Goal: Task Accomplishment & Management: Manage account settings

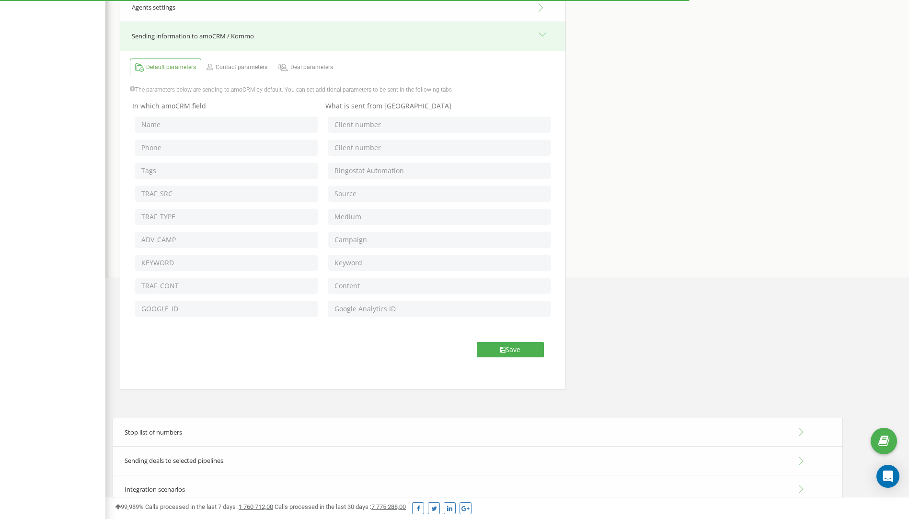
scroll to position [339, 0]
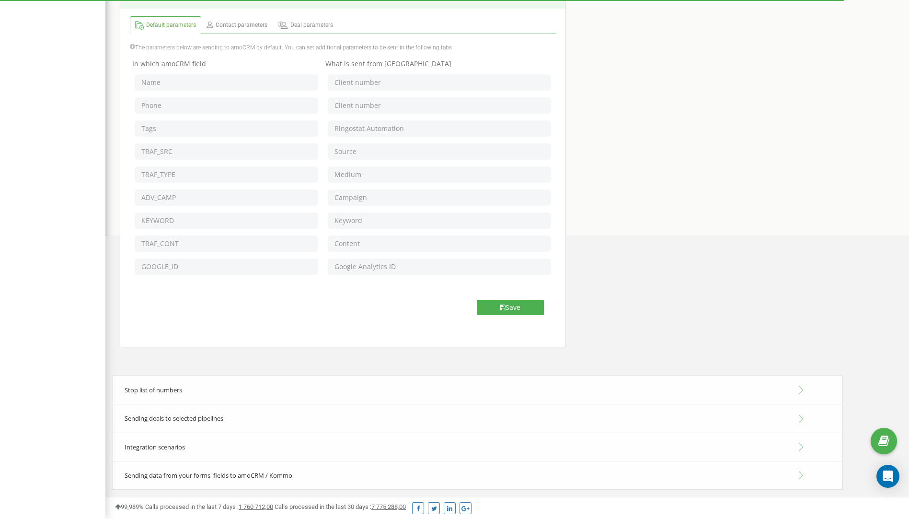
click at [169, 445] on span "Integration scenarios" at bounding box center [155, 447] width 60 height 9
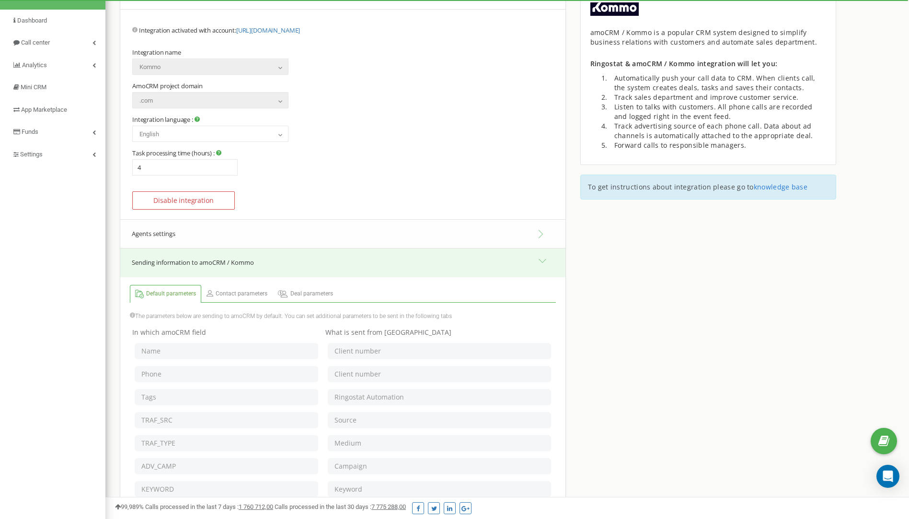
scroll to position [0, 0]
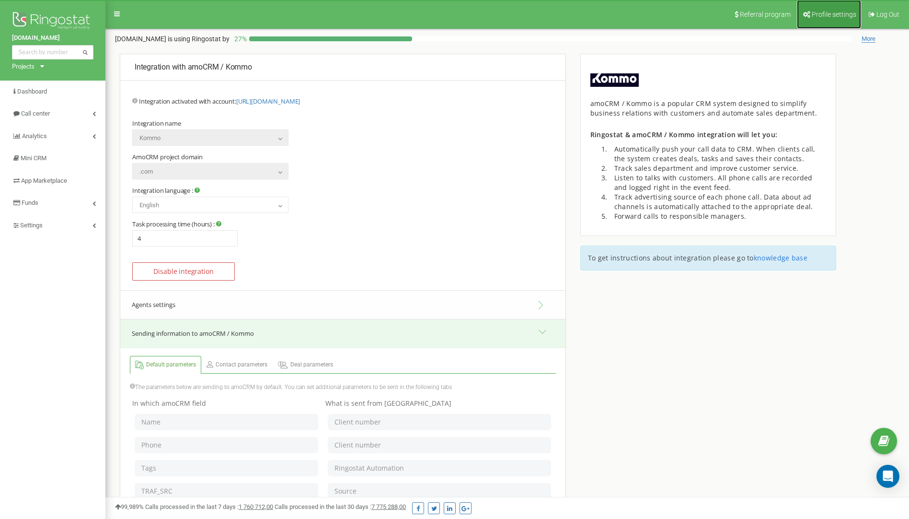
click at [832, 20] on link "Profile settings" at bounding box center [829, 14] width 64 height 29
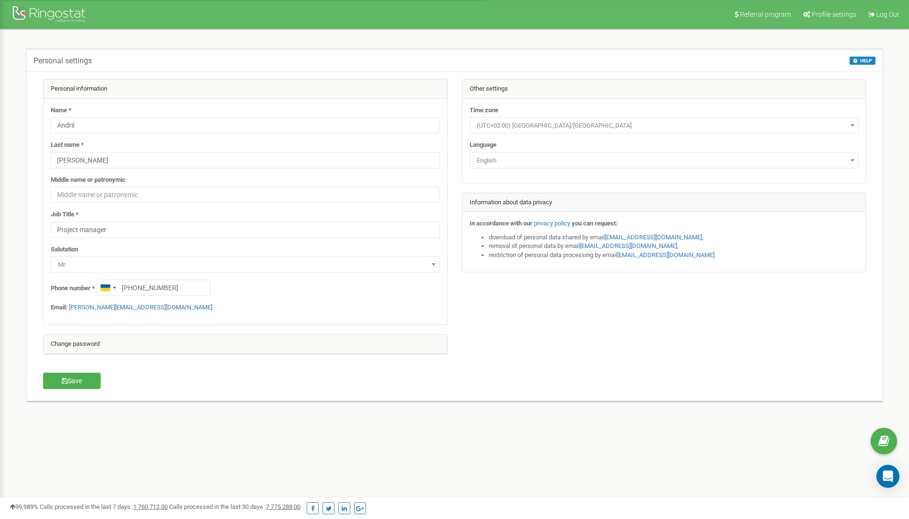
click at [513, 157] on span "English" at bounding box center [664, 160] width 383 height 13
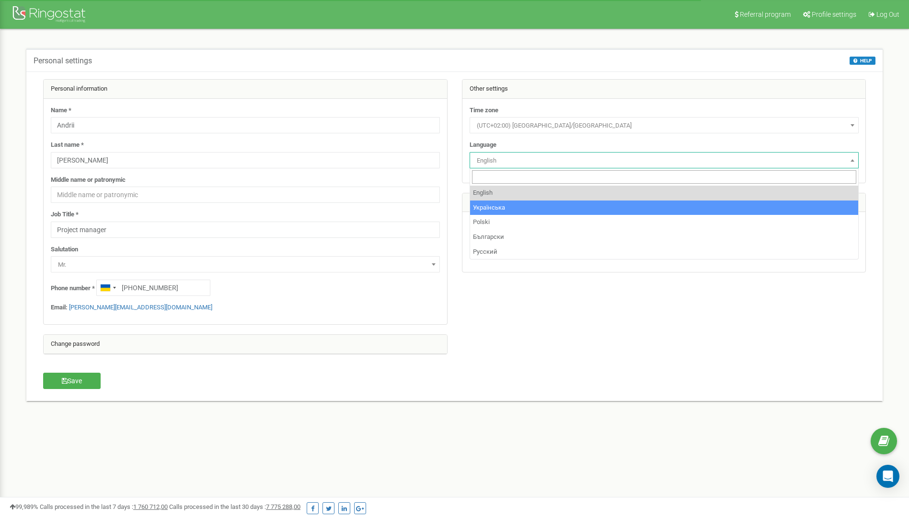
select select "ukr"
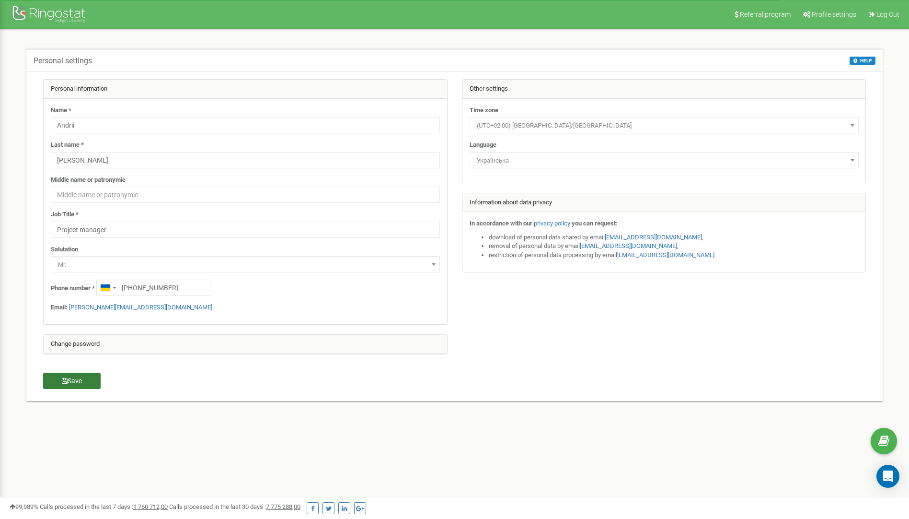
click at [66, 375] on button "Save" at bounding box center [72, 381] width 58 height 16
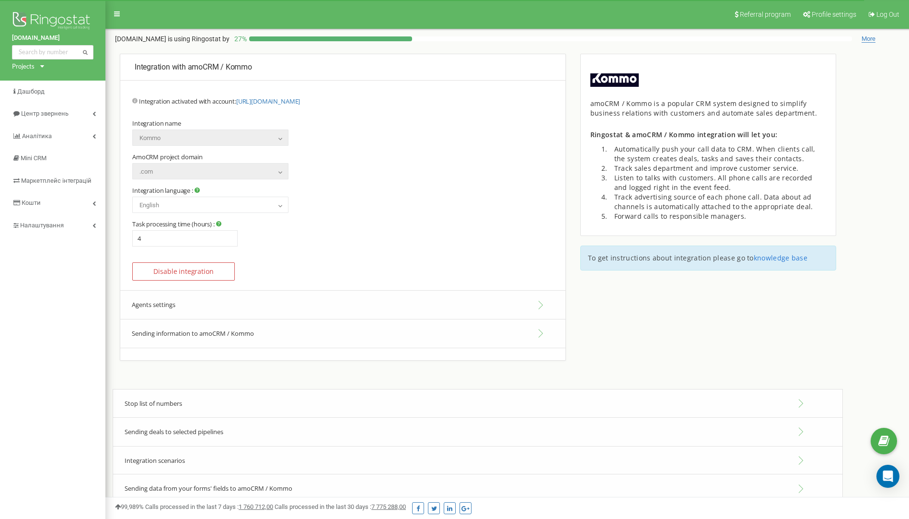
click at [154, 303] on button "Agents settings" at bounding box center [342, 304] width 445 height 29
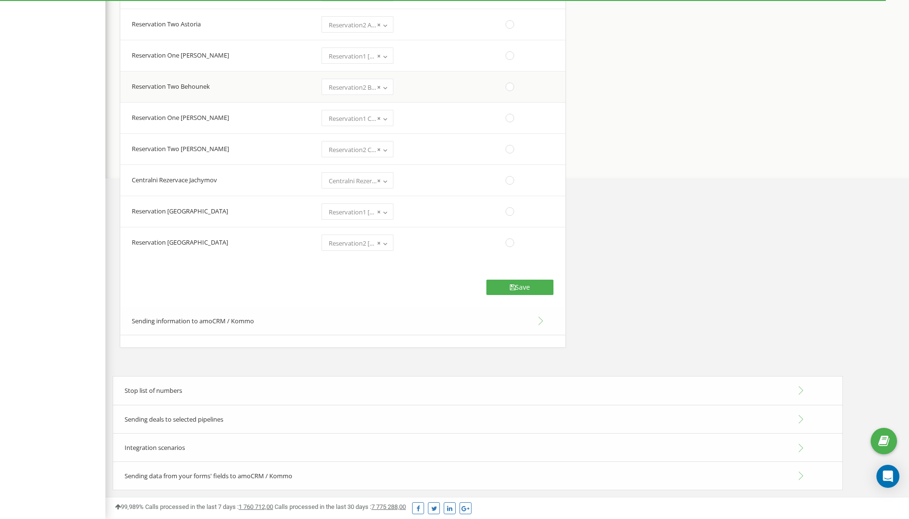
scroll to position [397, 0]
click at [212, 325] on button "Sending information to amoCRM / Kommo" at bounding box center [342, 320] width 445 height 29
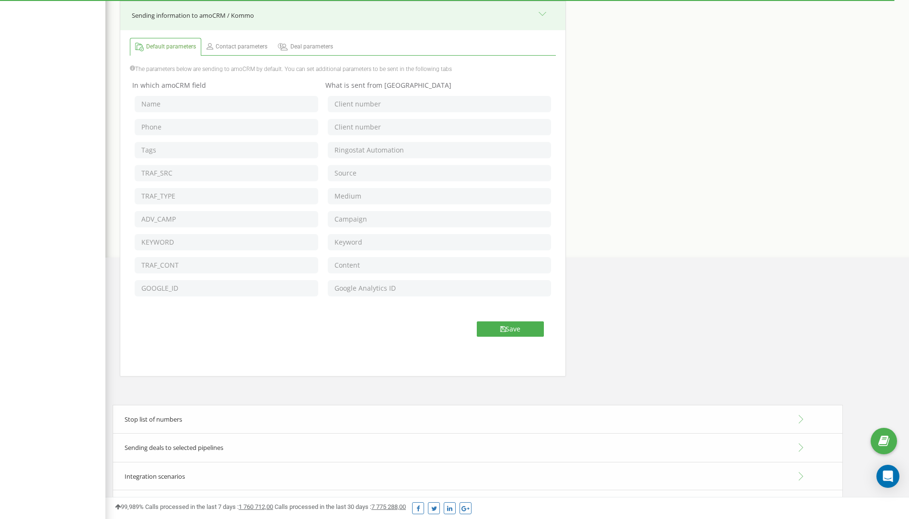
scroll to position [339, 0]
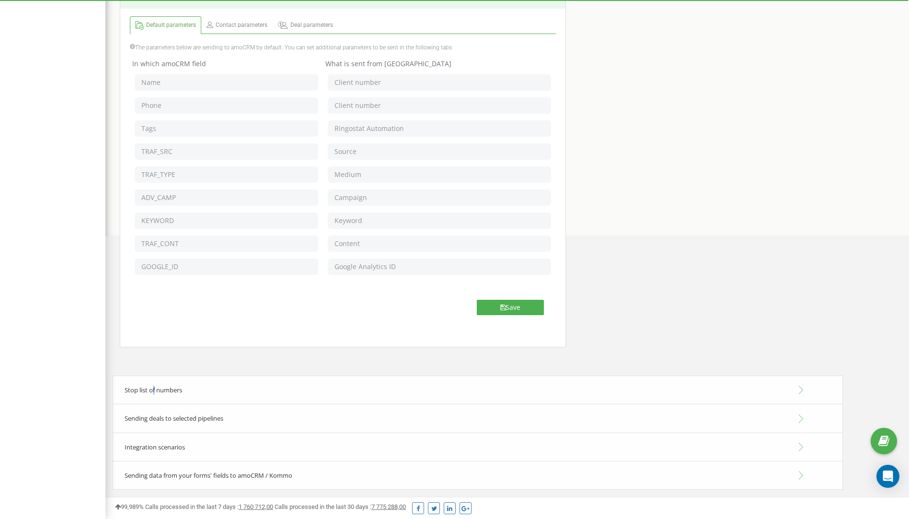
click at [154, 389] on span "Stop list of numbers" at bounding box center [154, 389] width 58 height 9
click at [385, 349] on div "Integration with amoCRM / Kommo Update integration version Portal address : htt…" at bounding box center [343, 45] width 461 height 662
click at [316, 33] on link "Deal parameters" at bounding box center [305, 25] width 65 height 17
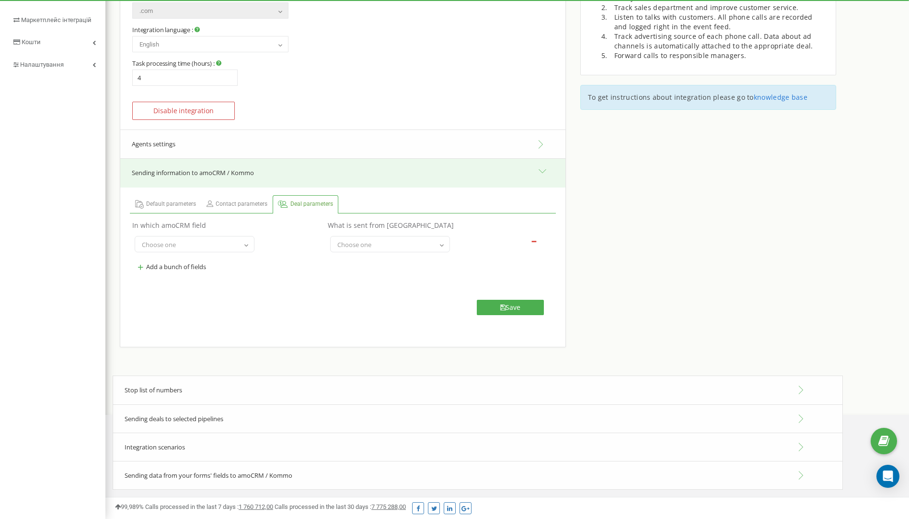
click at [157, 390] on span "Stop list of numbers" at bounding box center [154, 389] width 58 height 9
click at [805, 392] on div "Stop list of numbers" at bounding box center [478, 389] width 731 height 29
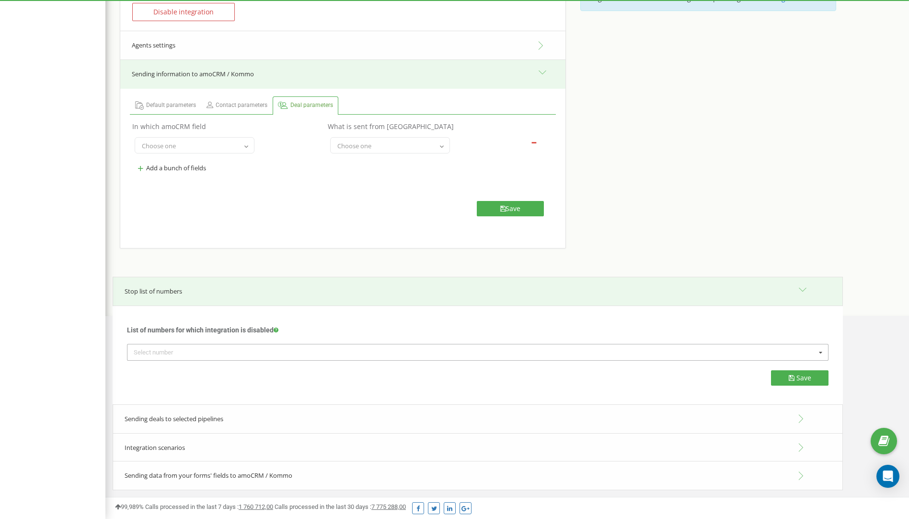
scroll to position [260, 0]
click at [803, 419] on div "Sending deals to selected pipelines" at bounding box center [478, 418] width 731 height 29
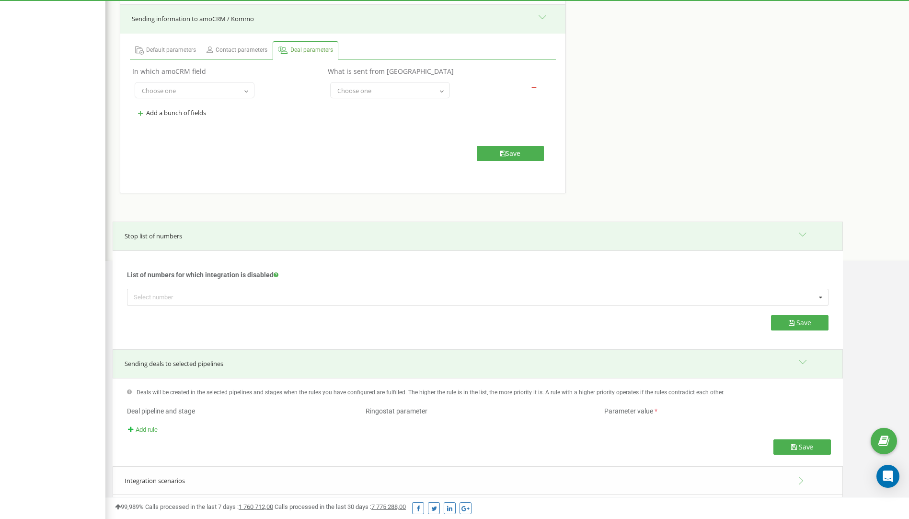
scroll to position [349, 0]
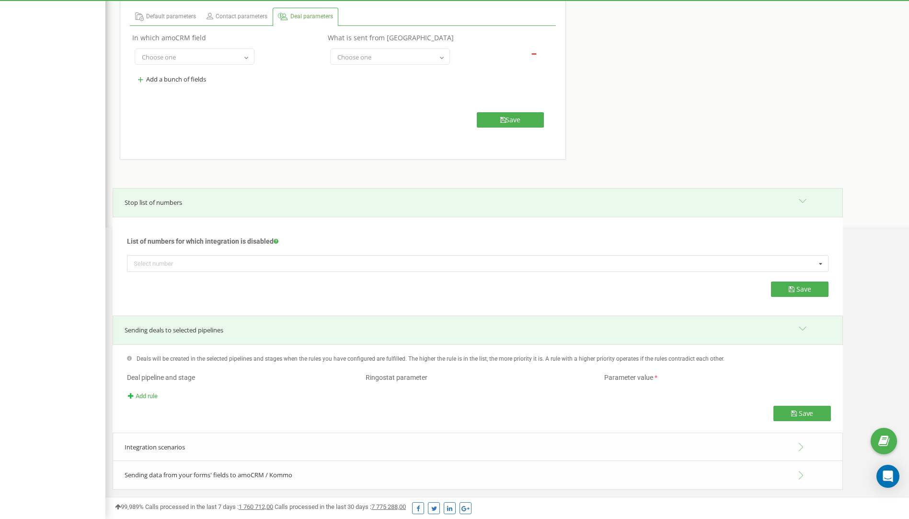
click at [800, 449] on div "Integration scenarios" at bounding box center [478, 446] width 731 height 29
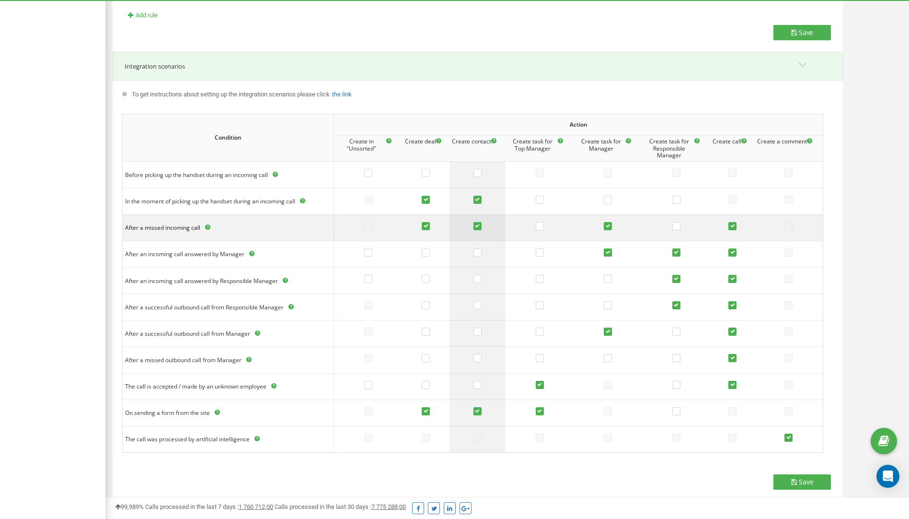
scroll to position [733, 0]
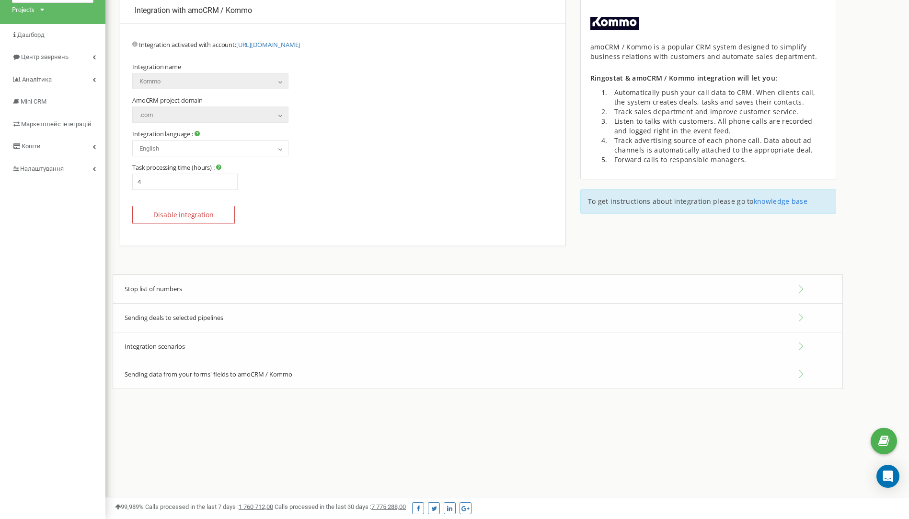
click at [184, 321] on span "Sending deals to selected pipelines" at bounding box center [174, 317] width 99 height 9
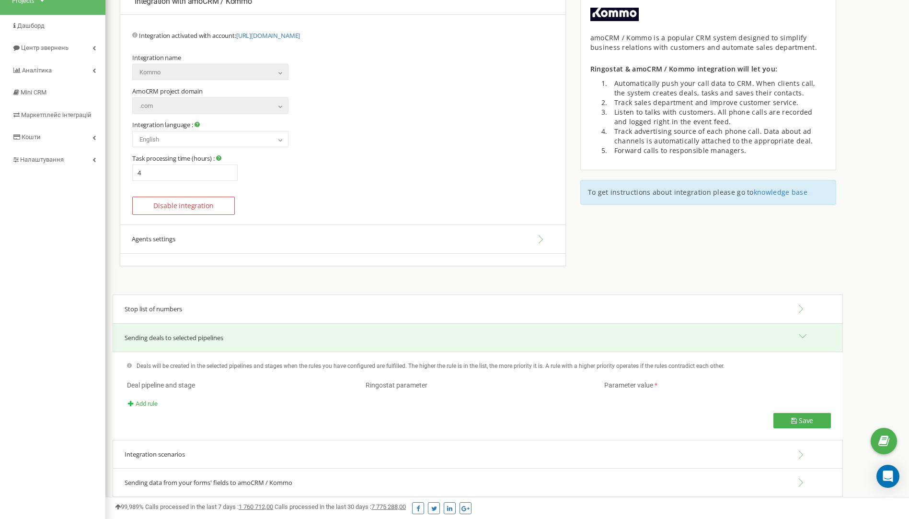
scroll to position [73, 0]
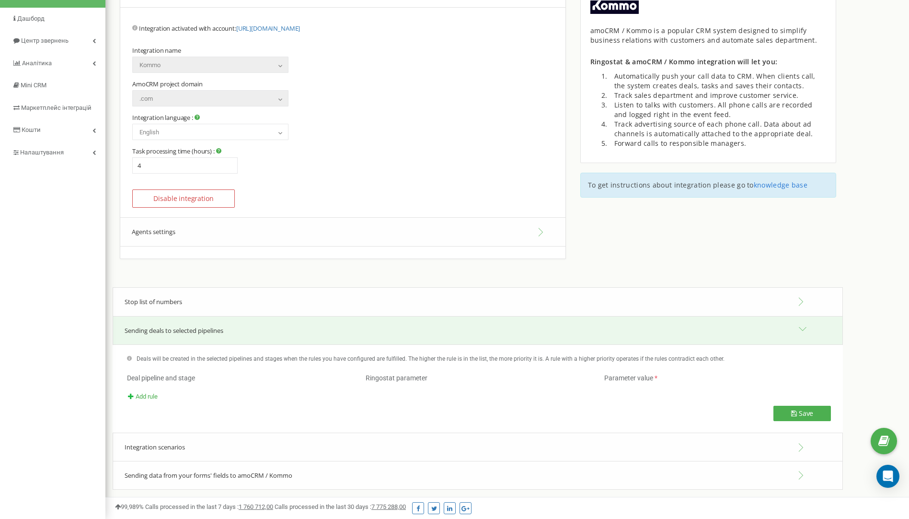
click at [164, 450] on span "Integration scenarios" at bounding box center [155, 447] width 60 height 9
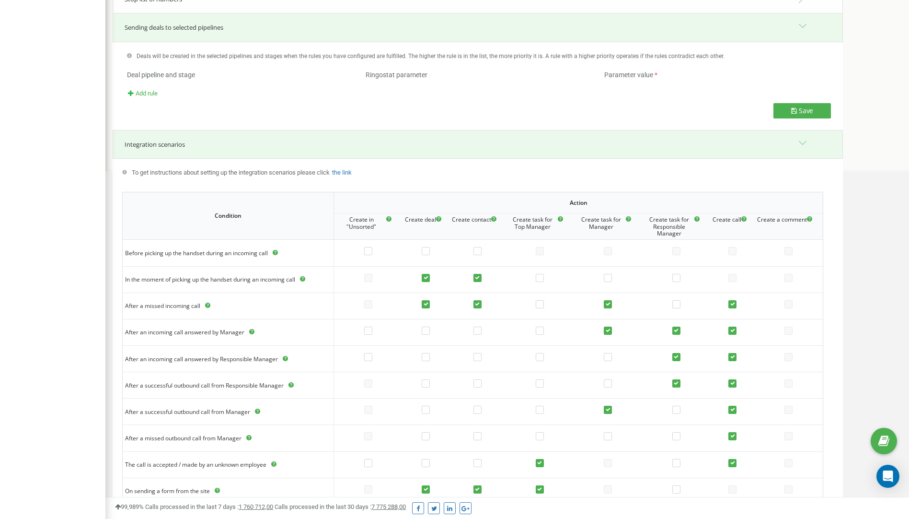
scroll to position [409, 0]
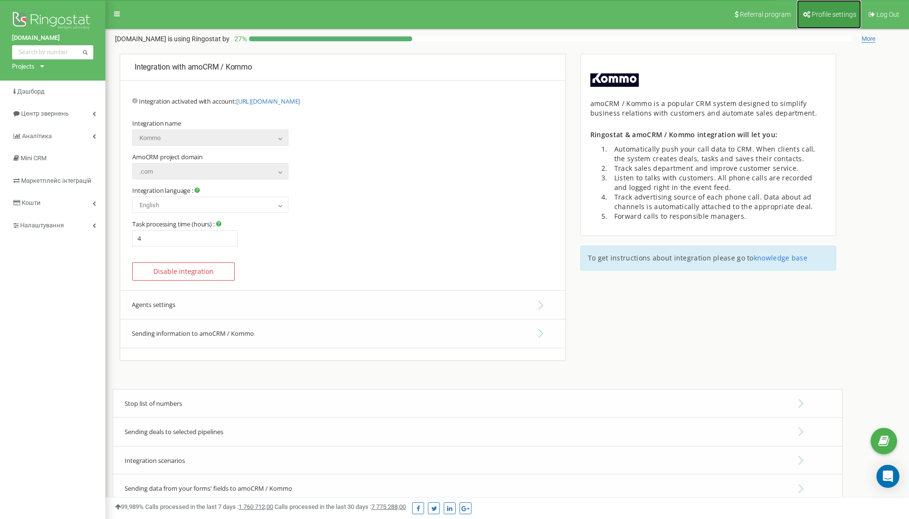
click at [839, 14] on span "Profile settings" at bounding box center [834, 15] width 45 height 8
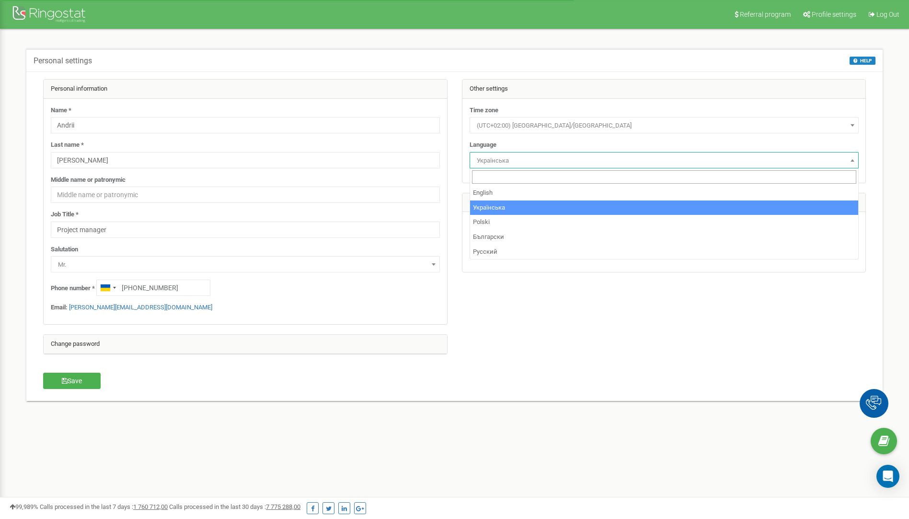
click at [518, 164] on span "Українська" at bounding box center [664, 160] width 383 height 13
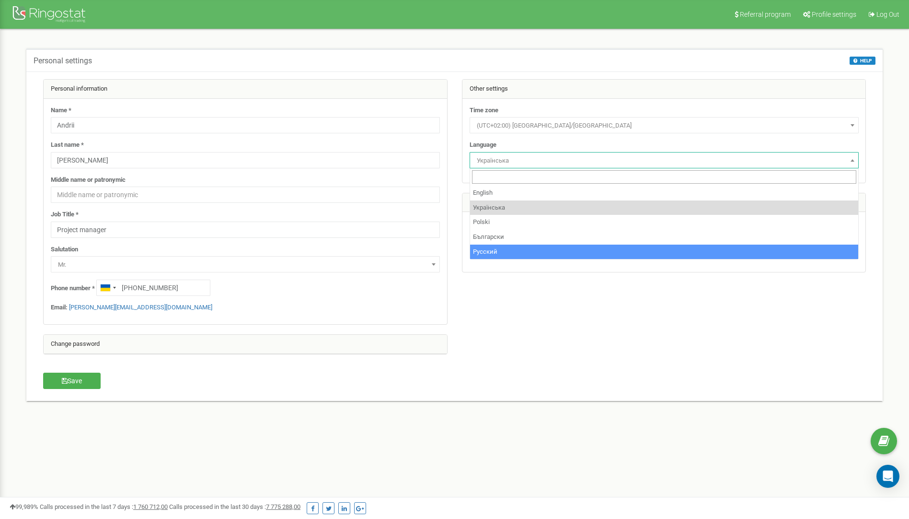
select select "rus"
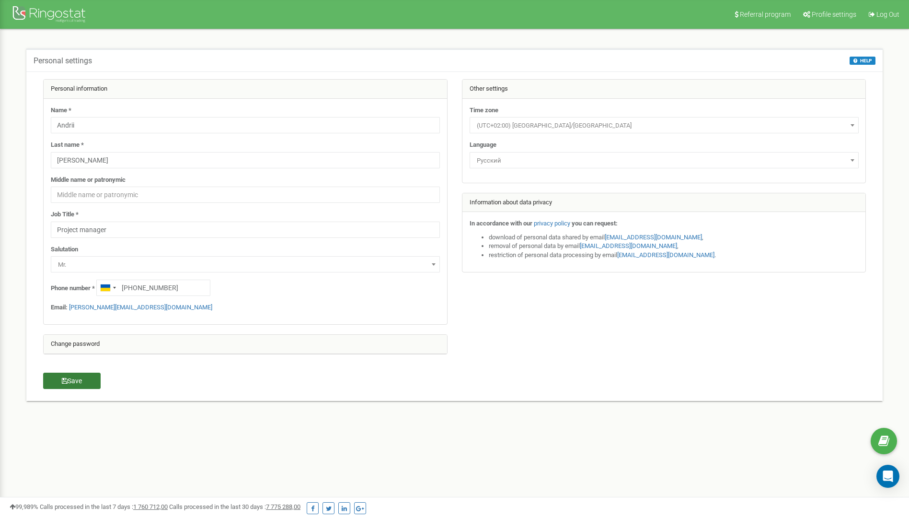
click at [80, 384] on button "Save" at bounding box center [72, 381] width 58 height 16
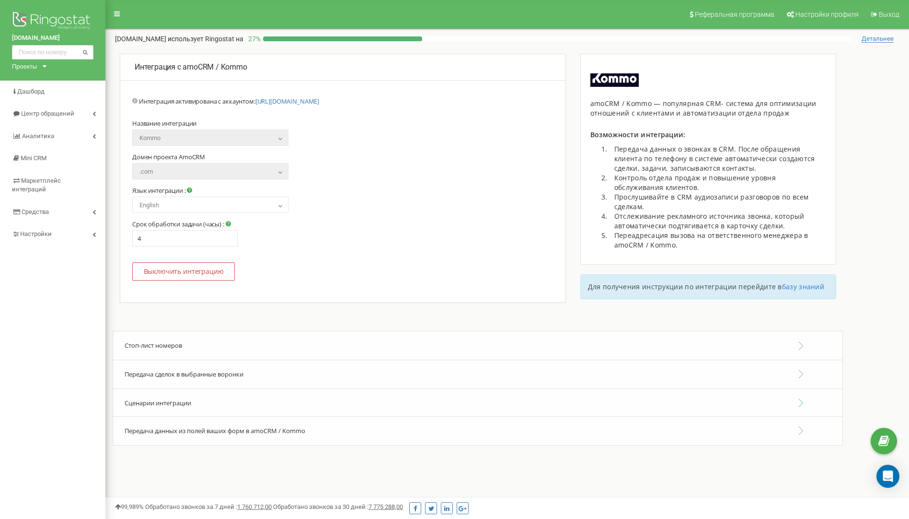
select select "en"
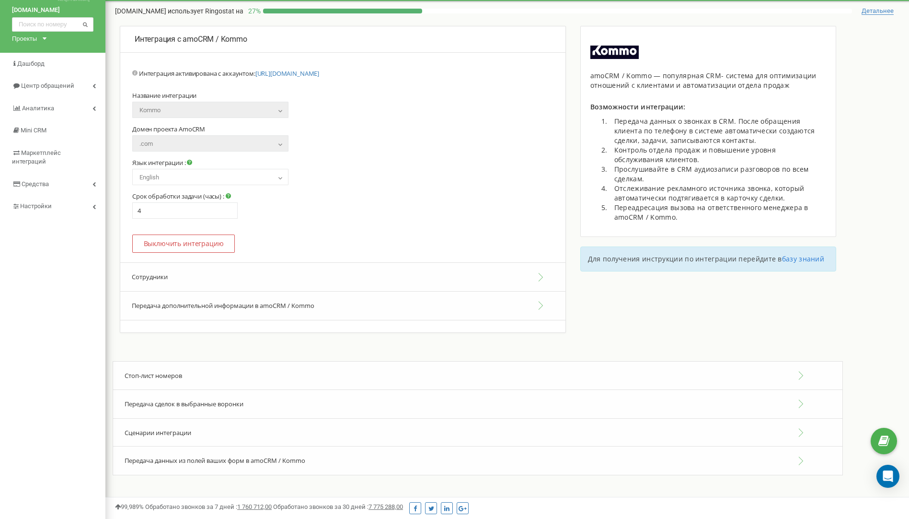
scroll to position [57, 0]
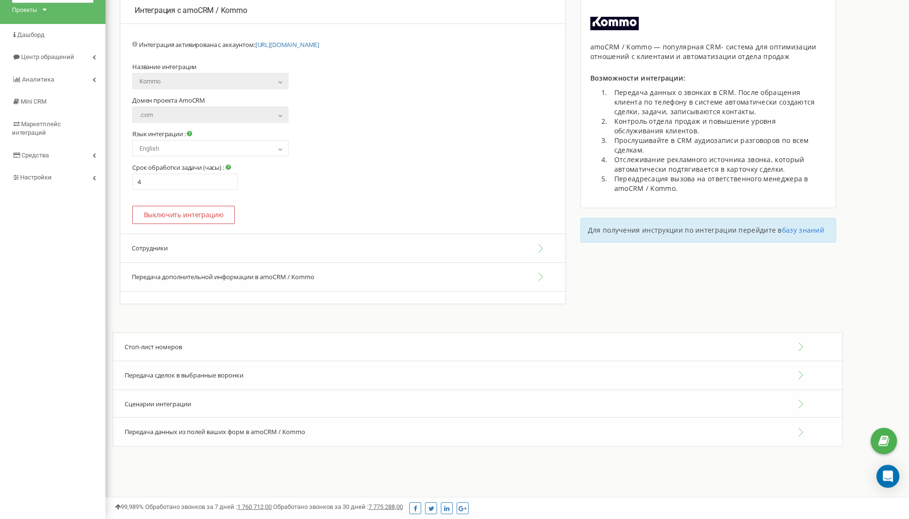
click at [168, 404] on span "Сценарии интеграции" at bounding box center [158, 403] width 67 height 9
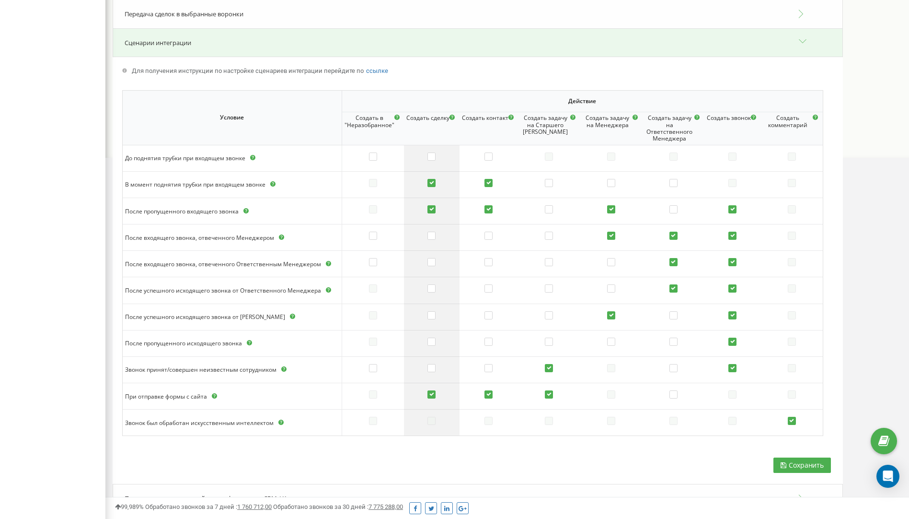
scroll to position [441, 0]
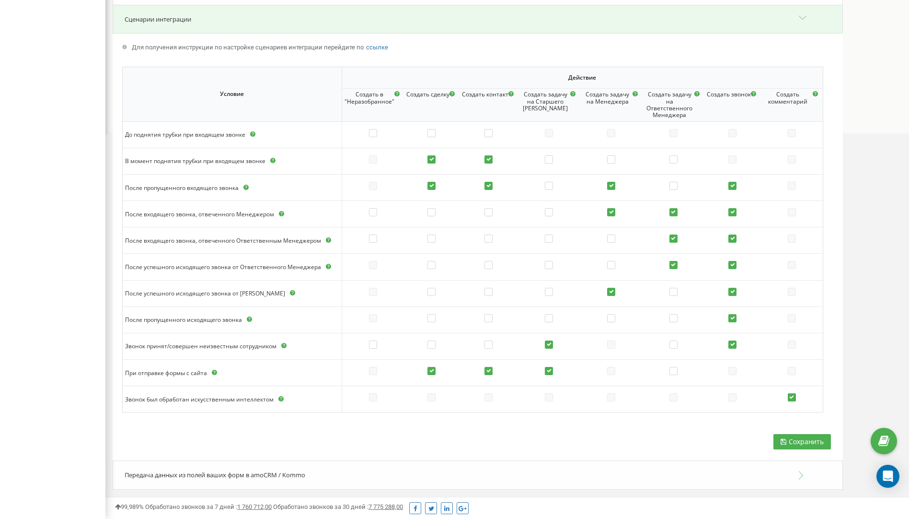
click at [269, 474] on span "Передача данных из полей ваших форм в amoCRM / Kommo" at bounding box center [215, 474] width 181 height 9
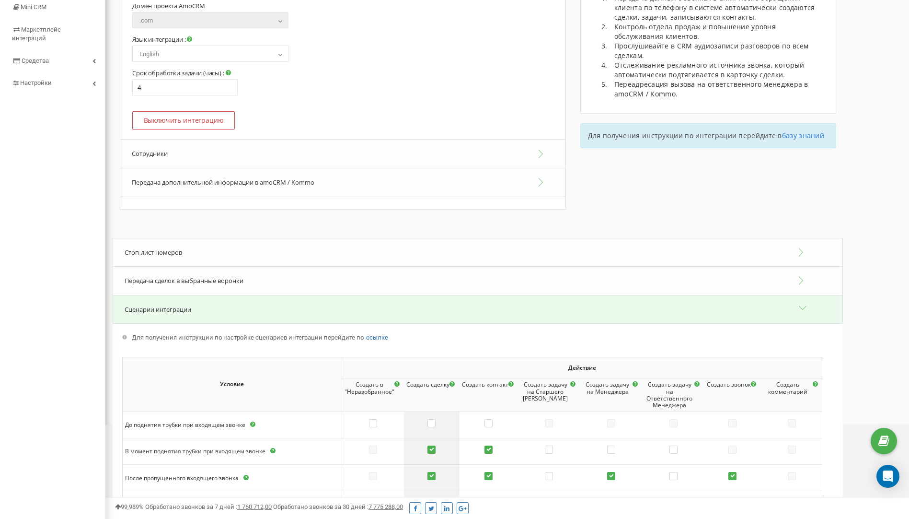
scroll to position [115, 0]
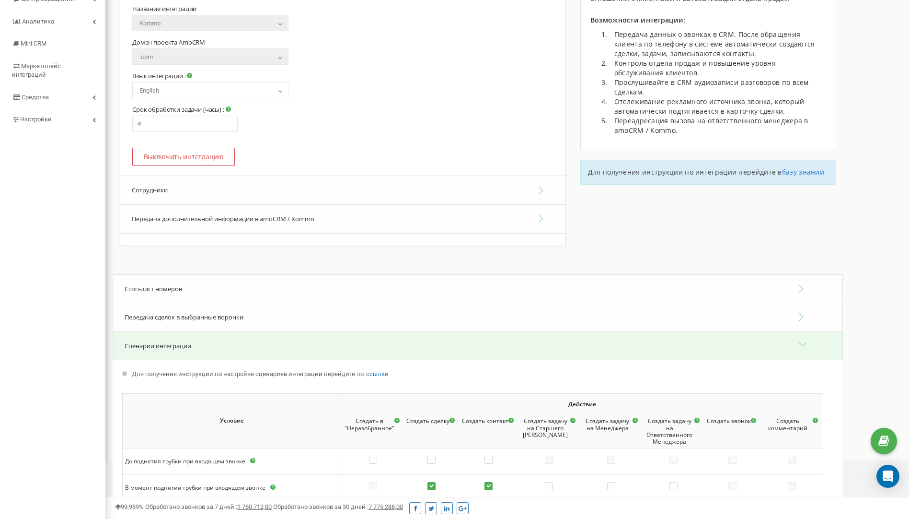
click at [219, 315] on span "Передача сделок в выбранные воронки" at bounding box center [184, 317] width 119 height 9
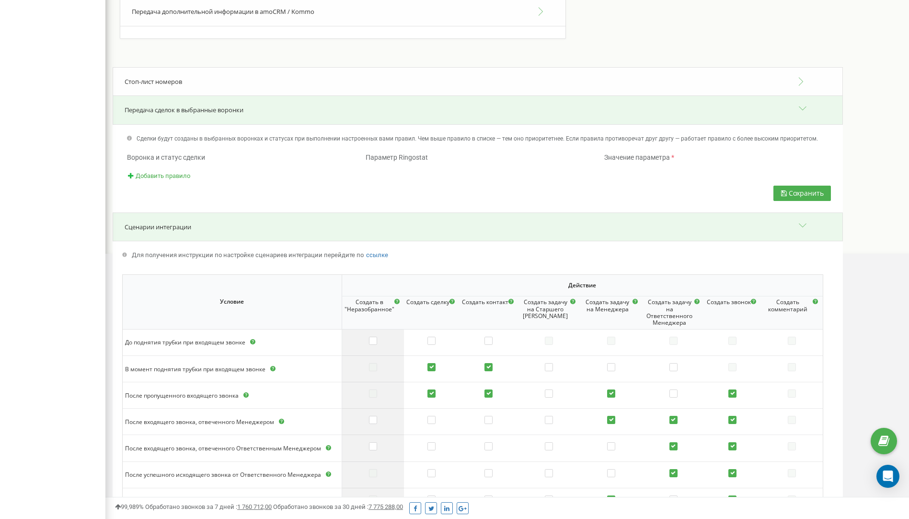
scroll to position [306, 0]
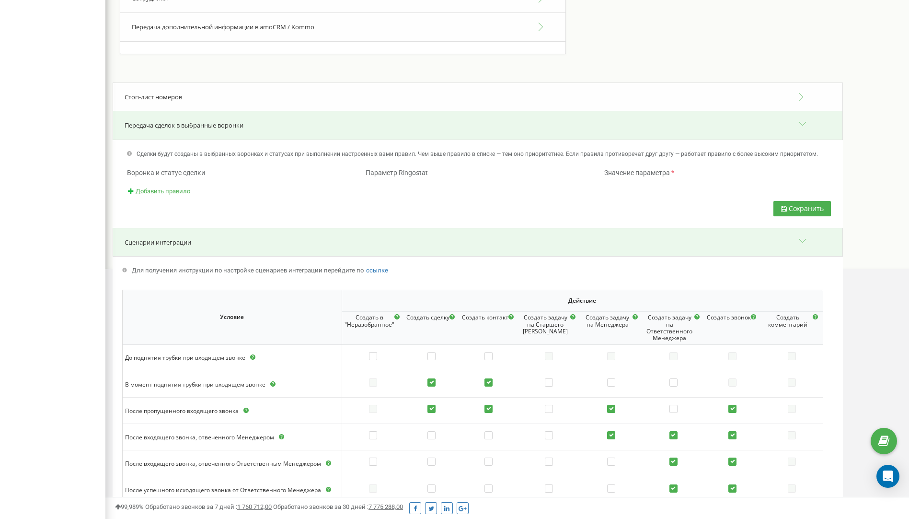
click at [135, 197] on div "Сохранить" at bounding box center [478, 195] width 731 height 65
click at [151, 191] on span "Добавить правило" at bounding box center [163, 190] width 55 height 7
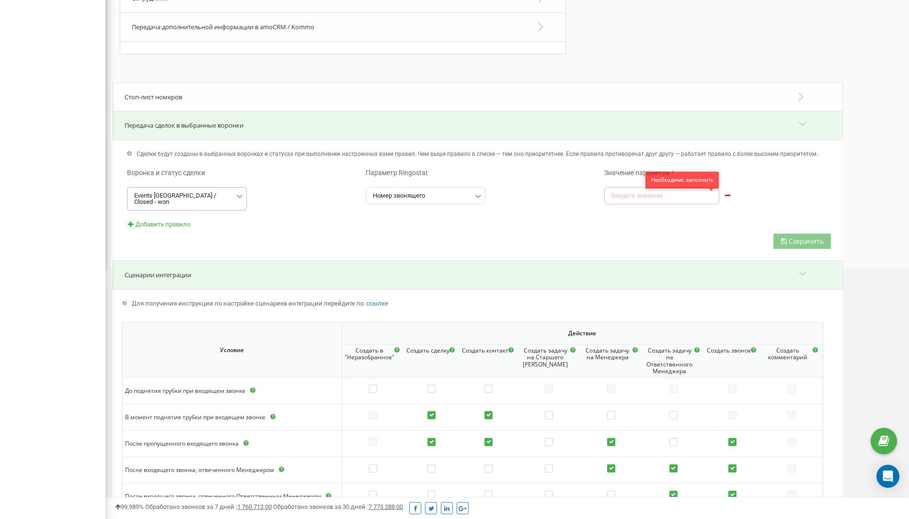
click at [202, 196] on div "Events Prague / Closed - won" at bounding box center [184, 198] width 100 height 12
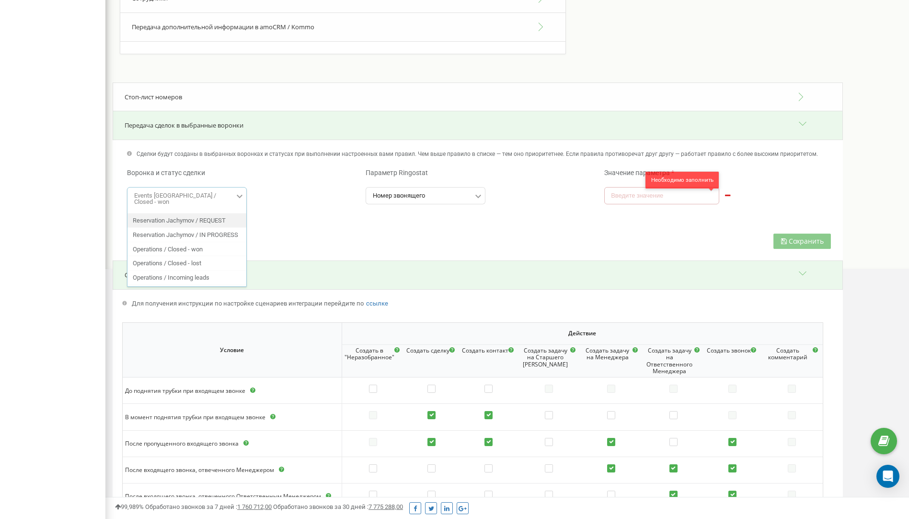
scroll to position [5518, 0]
click at [204, 229] on span "Reservation Jachymov / NEW" at bounding box center [173, 225] width 80 height 7
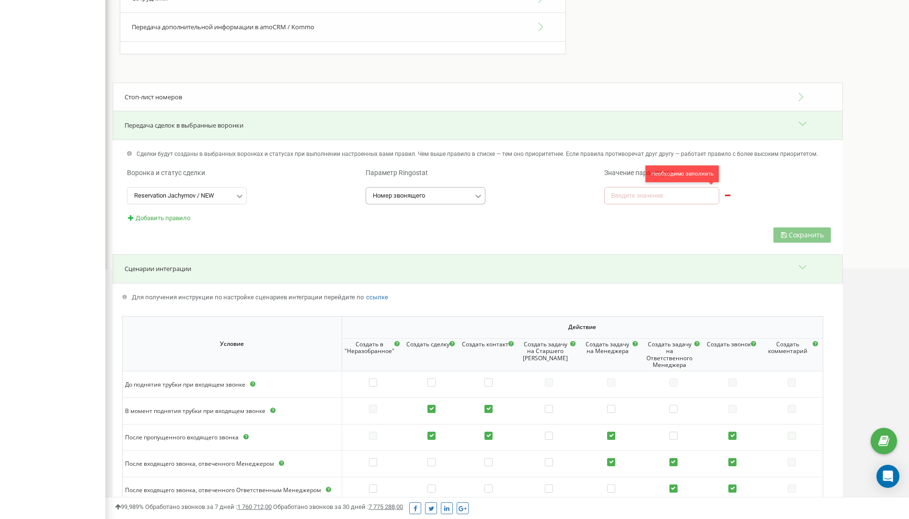
click at [474, 194] on icon at bounding box center [477, 196] width 21 height 21
click at [429, 227] on div "Куда звонили" at bounding box center [425, 225] width 119 height 14
click at [479, 194] on icon at bounding box center [477, 196] width 21 height 21
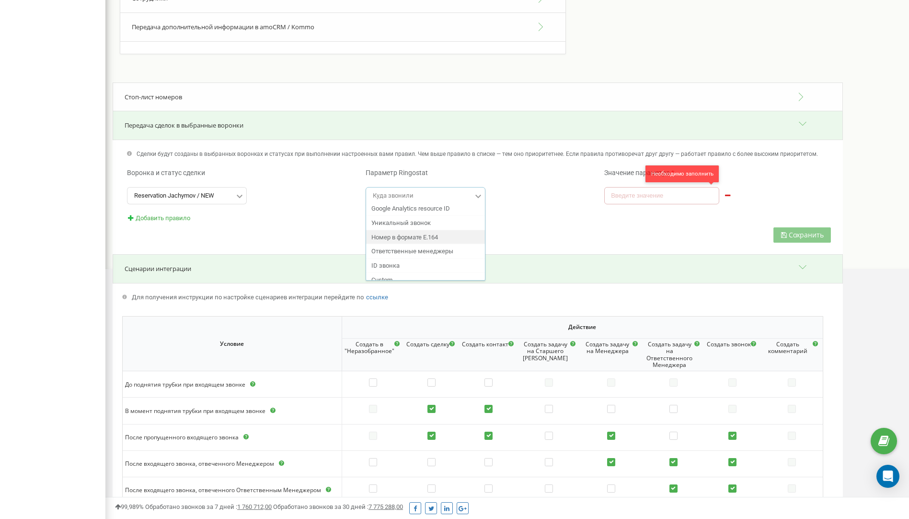
scroll to position [240, 0]
click at [450, 230] on span "Ответственные менеджеры" at bounding box center [413, 227] width 82 height 7
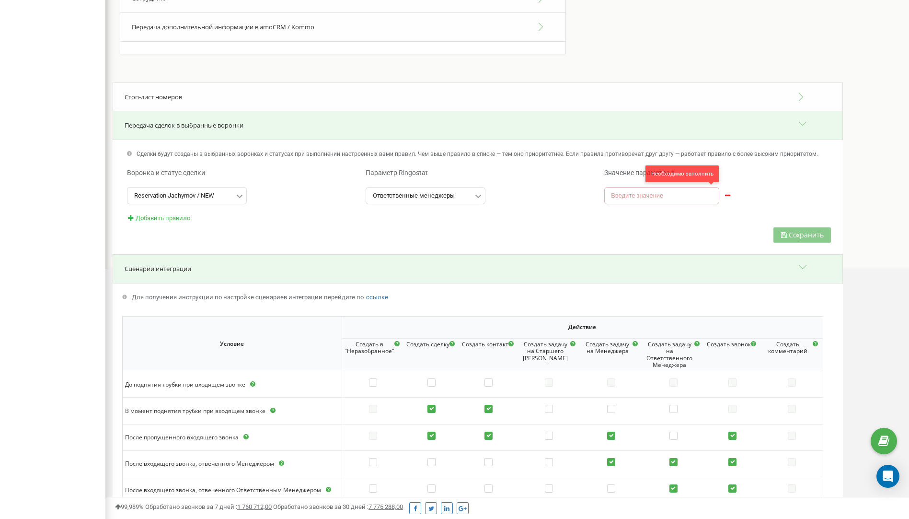
click at [650, 198] on input "text" at bounding box center [662, 195] width 115 height 17
click at [437, 200] on input "text" at bounding box center [426, 195] width 119 height 16
click at [545, 221] on div "Добавить правило" at bounding box center [478, 218] width 716 height 9
click at [451, 191] on input "text" at bounding box center [426, 195] width 119 height 16
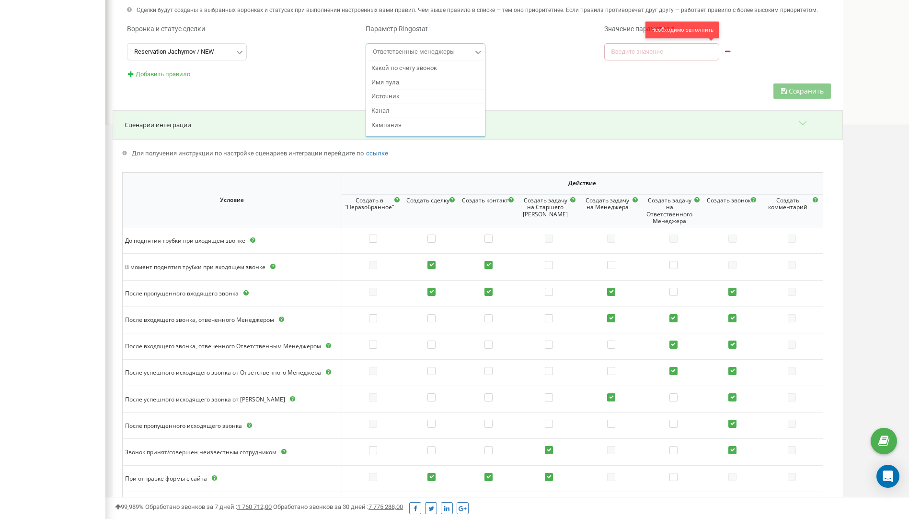
scroll to position [0, 0]
click at [405, 81] on span "Куда звонили" at bounding box center [392, 81] width 41 height 7
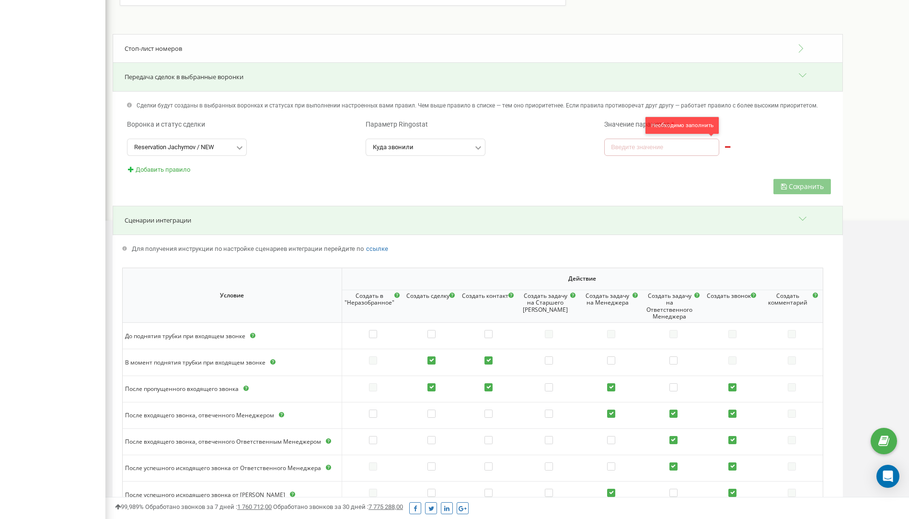
scroll to position [354, 0]
click at [480, 146] on icon at bounding box center [477, 148] width 21 height 21
click at [517, 177] on div "Сохранить" at bounding box center [478, 161] width 731 height 92
click at [631, 143] on input "text" at bounding box center [662, 147] width 115 height 17
paste input "+420724008166"
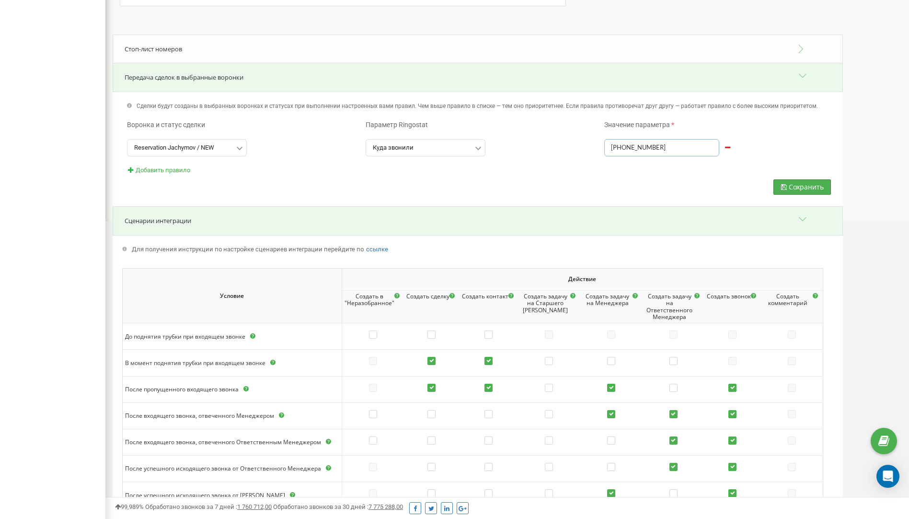
type input "+420724008166"
click at [816, 188] on span "Сохранить" at bounding box center [806, 186] width 35 height 9
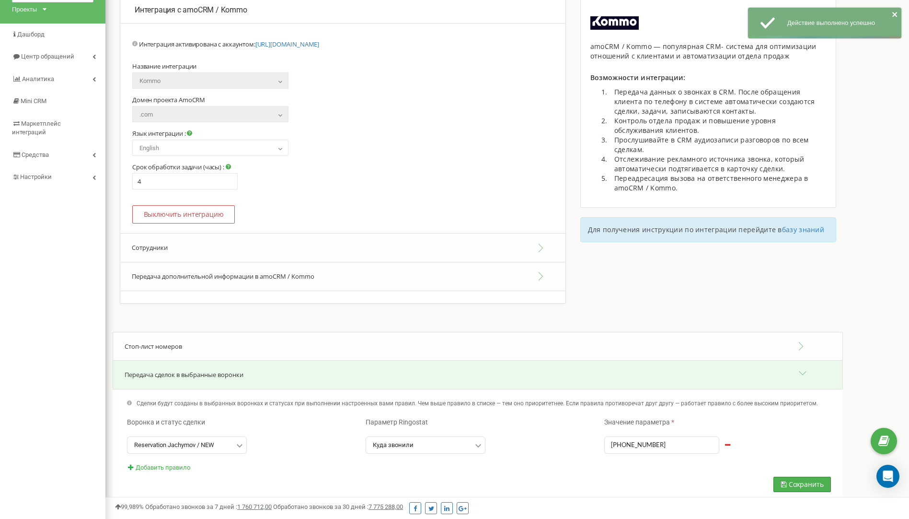
scroll to position [0, 0]
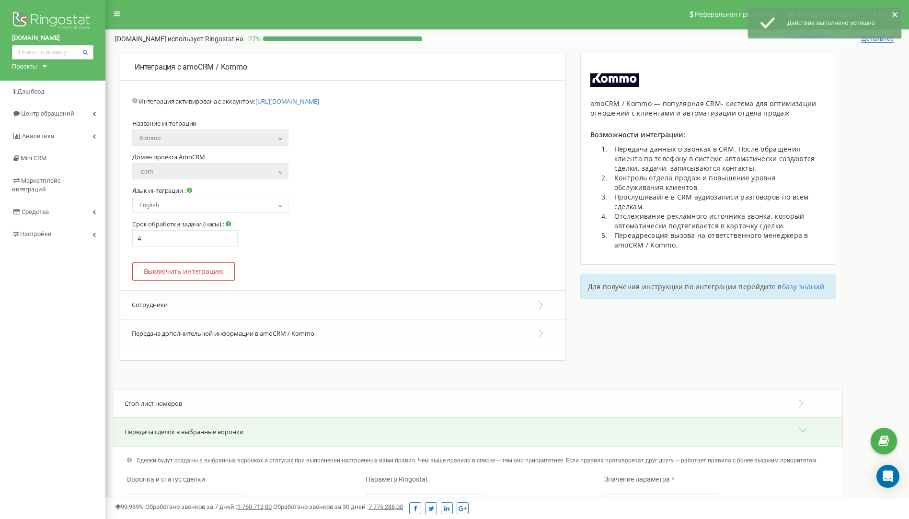
click at [898, 16] on icon "close" at bounding box center [895, 15] width 7 height 8
click at [827, 17] on span "Настройки профиля" at bounding box center [827, 15] width 63 height 8
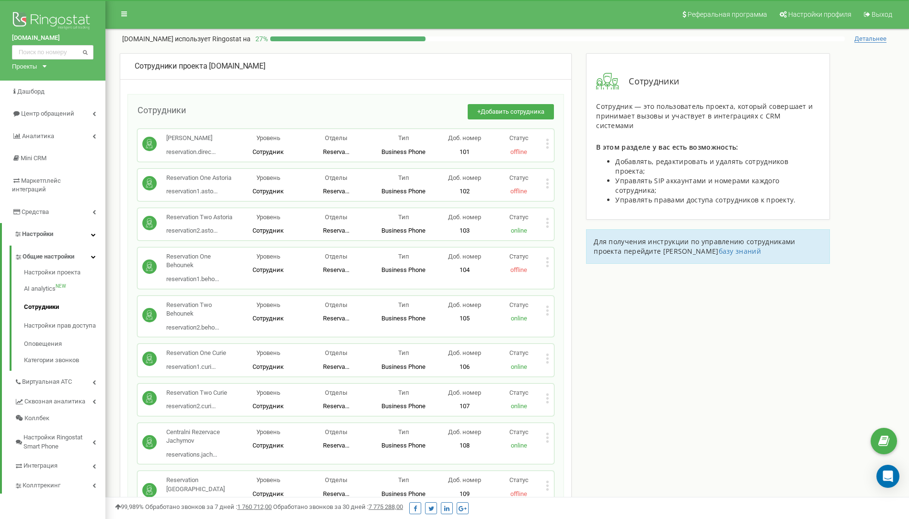
click at [174, 143] on p "[PERSON_NAME]" at bounding box center [190, 138] width 49 height 9
drag, startPoint x: 149, startPoint y: 147, endPoint x: 169, endPoint y: 147, distance: 19.7
click at [149, 148] on circle at bounding box center [149, 144] width 14 height 14
click at [545, 145] on div "Статус offline" at bounding box center [519, 145] width 54 height 23
click at [551, 143] on div "Romana Terezie Dvorakova reservation.direc... reservation.director-jachymov@axx…" at bounding box center [346, 145] width 417 height 32
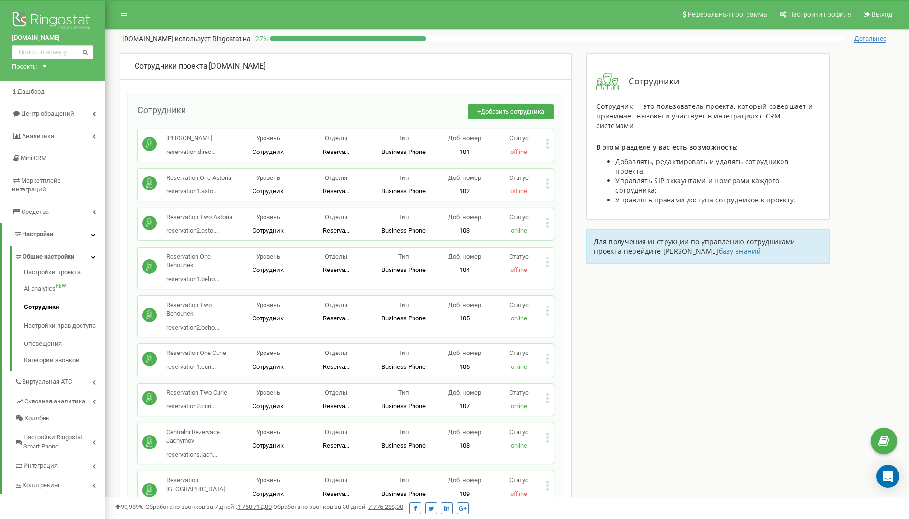
click at [548, 143] on icon at bounding box center [548, 143] width 2 height 2
click at [603, 160] on span "Редактировать" at bounding box center [583, 159] width 49 height 6
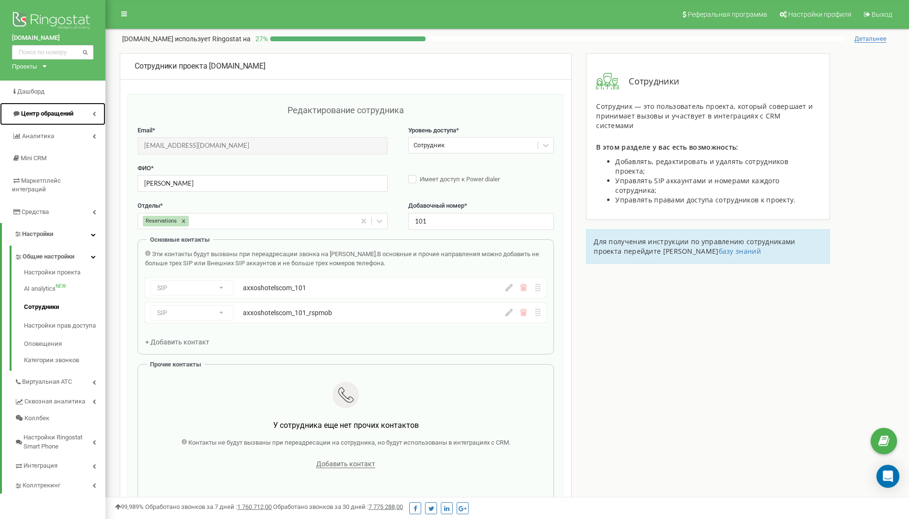
click at [63, 113] on span "Центр обращений" at bounding box center [47, 113] width 52 height 7
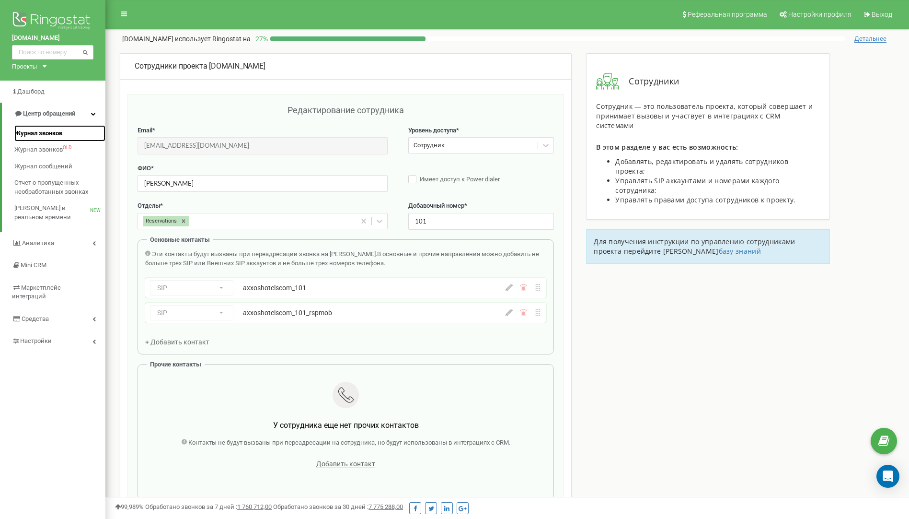
click at [42, 131] on span "Журнал звонков" at bounding box center [38, 133] width 48 height 9
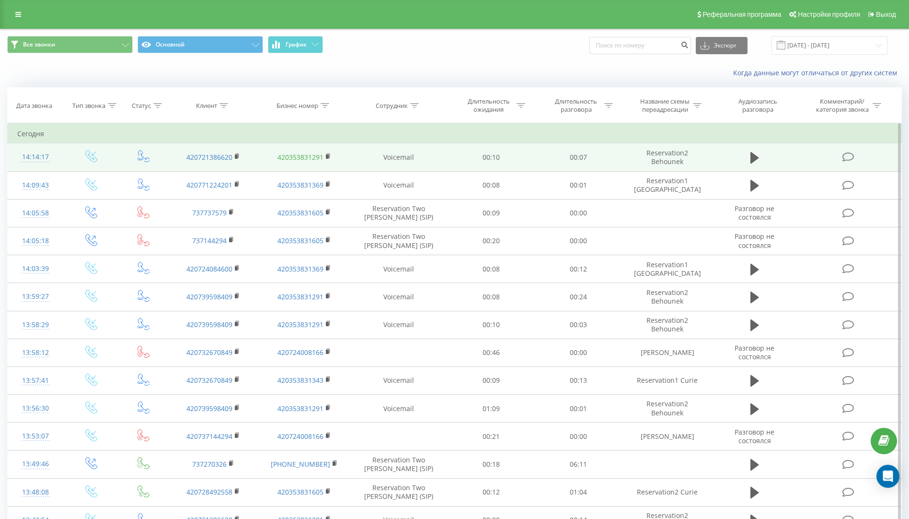
click at [303, 158] on link "420353831291" at bounding box center [301, 156] width 46 height 9
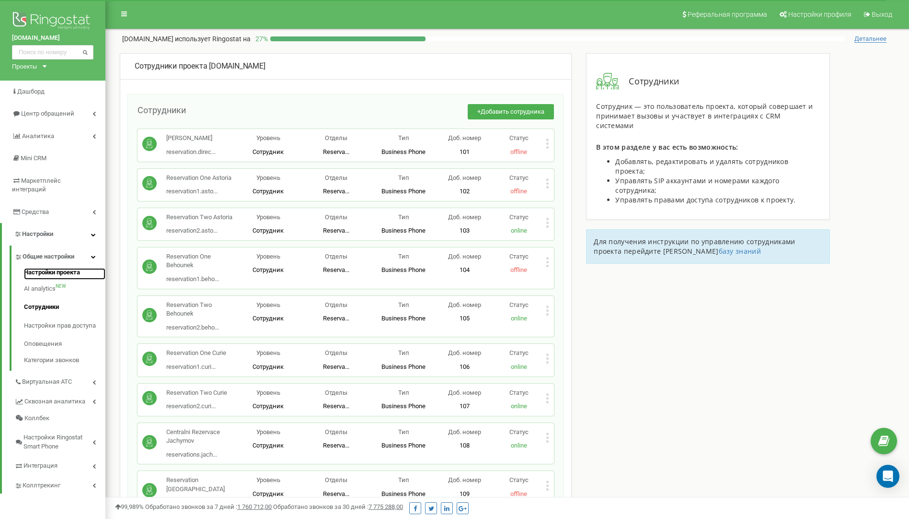
click at [68, 268] on link "Настройки проекта" at bounding box center [65, 274] width 82 height 12
click at [54, 268] on link "Настройки проекта" at bounding box center [65, 274] width 82 height 12
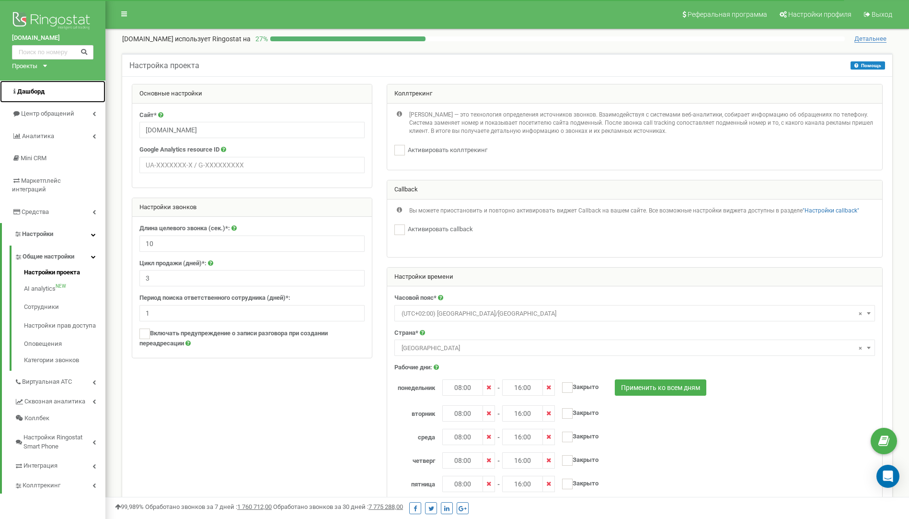
click at [33, 92] on span "Дашборд" at bounding box center [30, 91] width 27 height 7
